Goal: Information Seeking & Learning: Learn about a topic

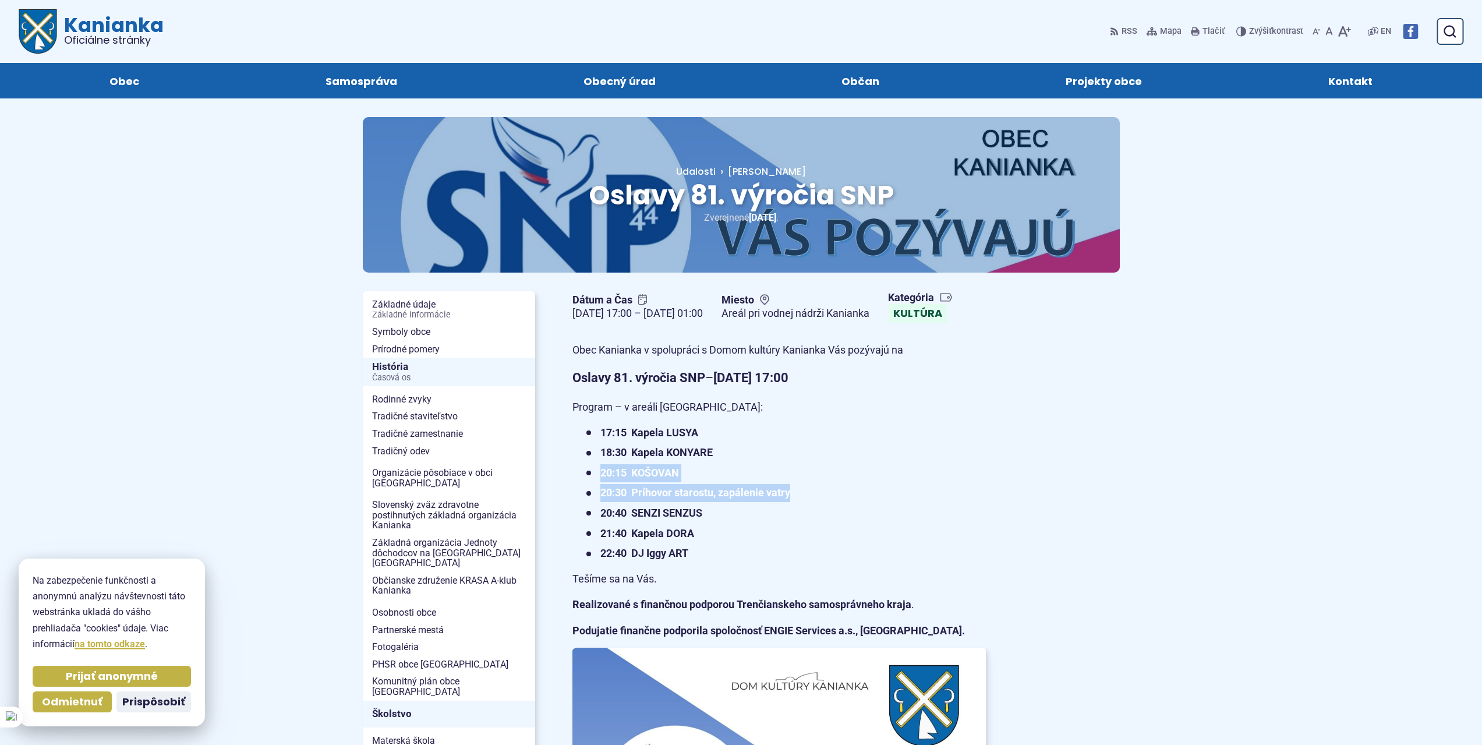
drag, startPoint x: 799, startPoint y: 525, endPoint x: 593, endPoint y: 517, distance: 205.7
click at [593, 517] on ul "17:15 Kapela LUSYA 18:30 Kapela KONYARE 20:15 [GEOGRAPHIC_DATA] 20:30 Príhovor …" at bounding box center [778, 493] width 413 height 139
click at [832, 502] on li "20:30 Príhovor starostu, zapálenie vatry" at bounding box center [785, 493] width 399 height 18
